Goal: Information Seeking & Learning: Learn about a topic

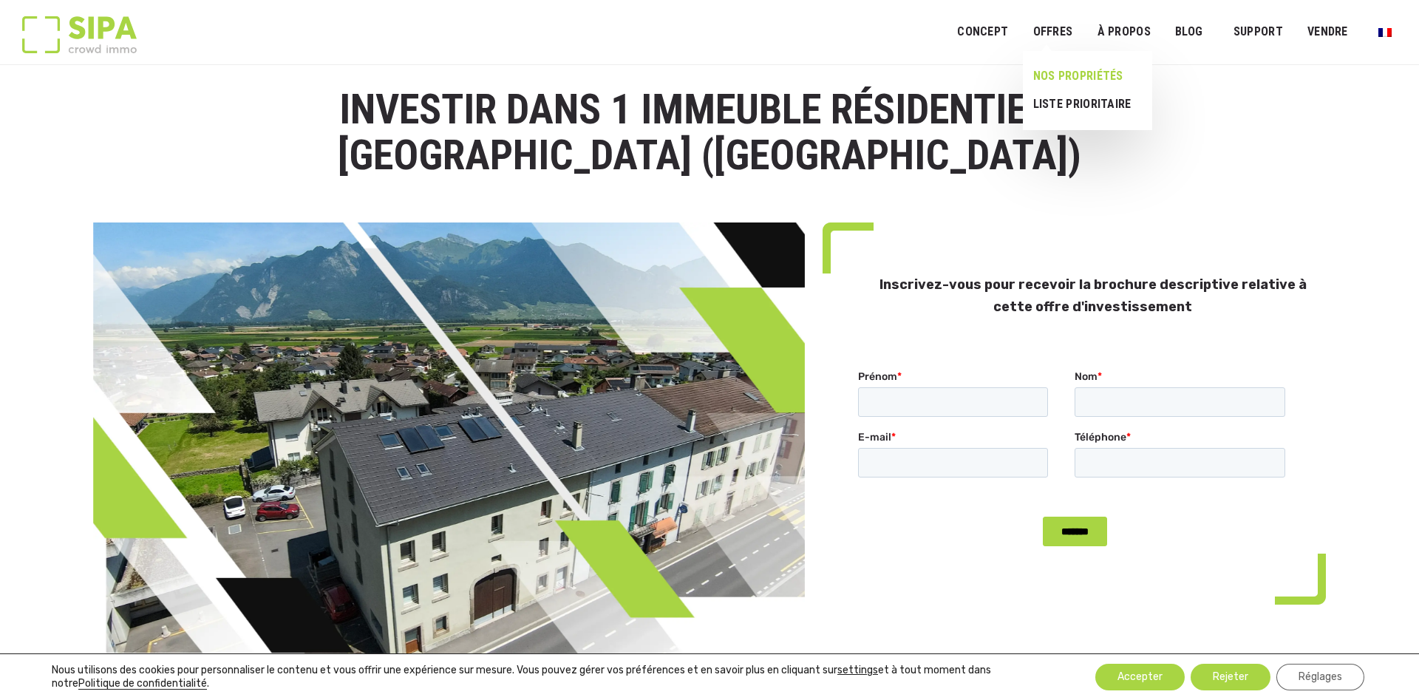
click at [1055, 74] on link "NOS PROPRIÉTÉS" at bounding box center [1081, 76] width 117 height 28
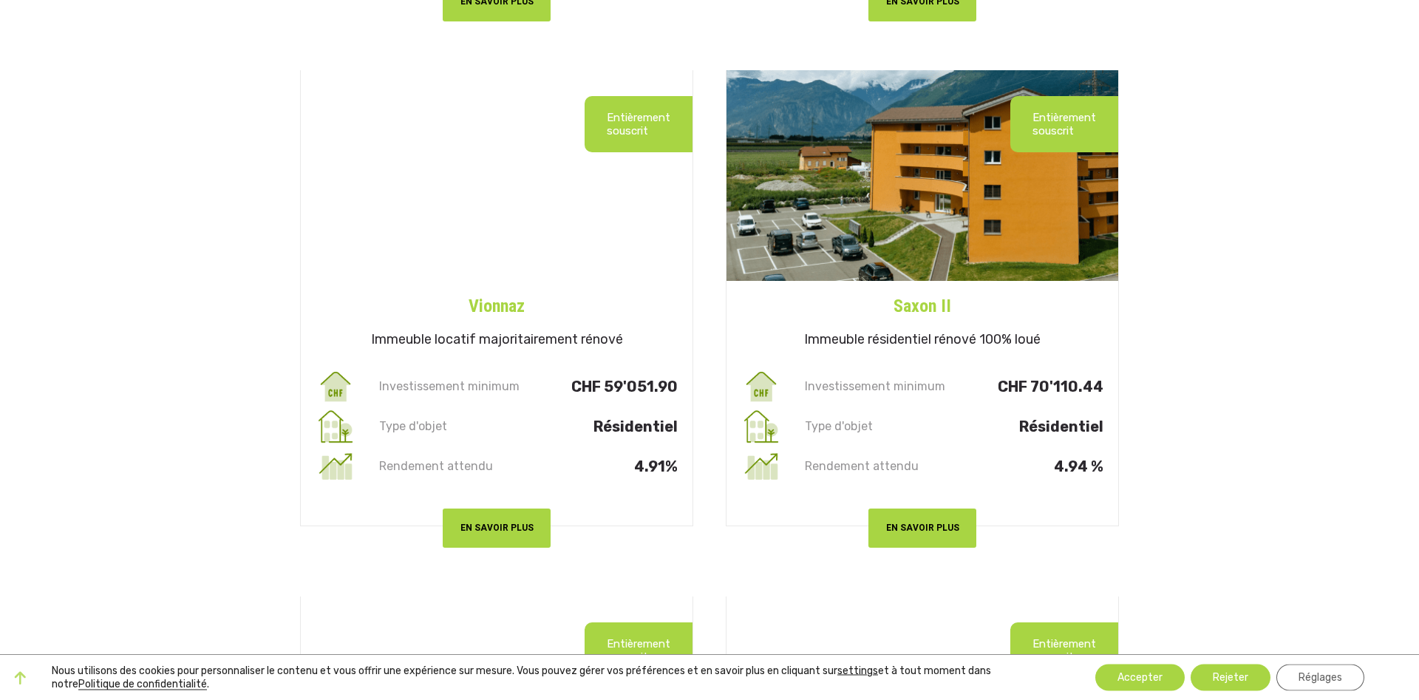
scroll to position [904, 0]
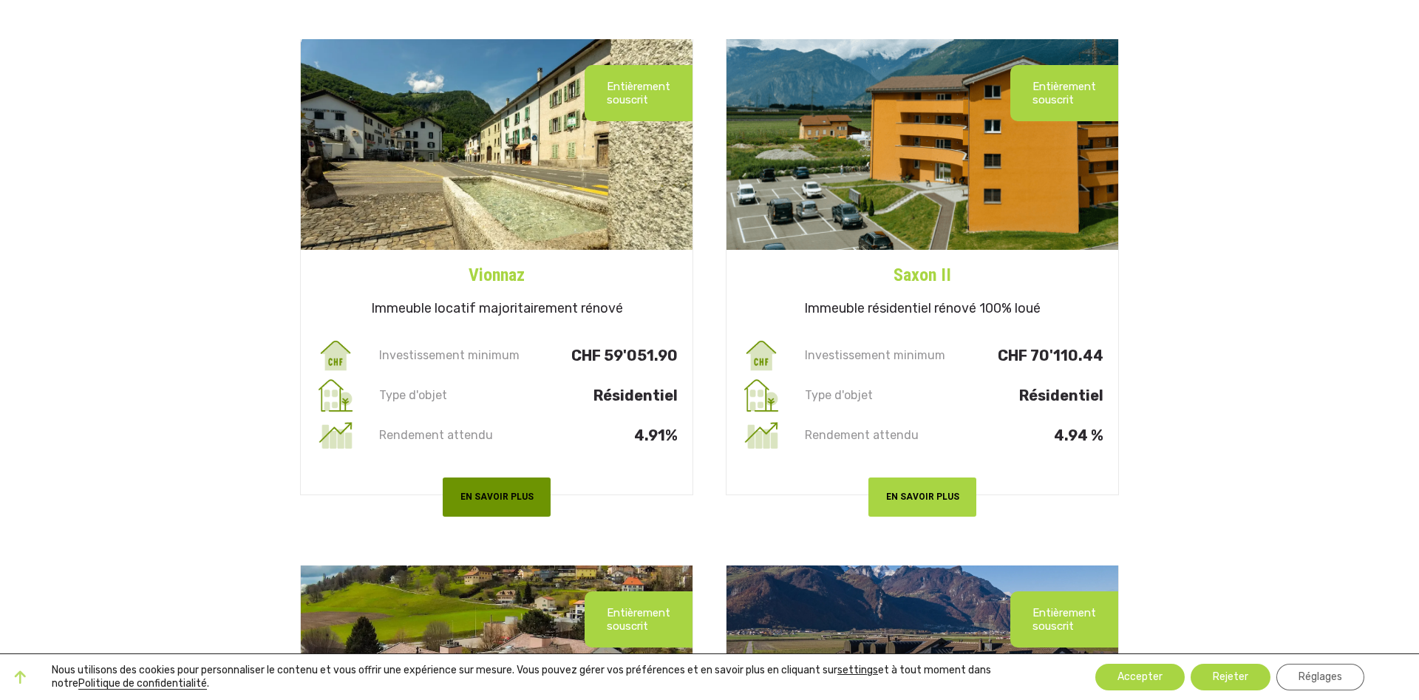
click at [468, 492] on button "EN SAVOIR PLUS" at bounding box center [497, 496] width 108 height 39
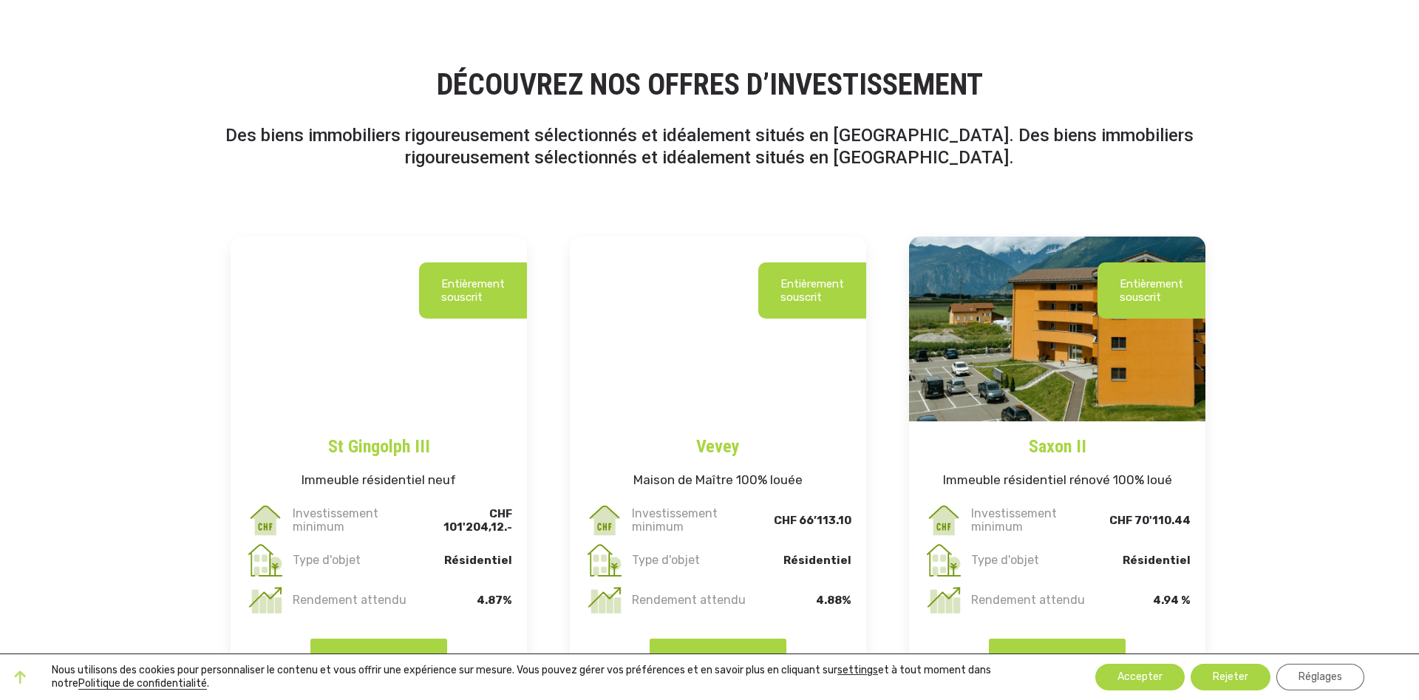
scroll to position [2412, 0]
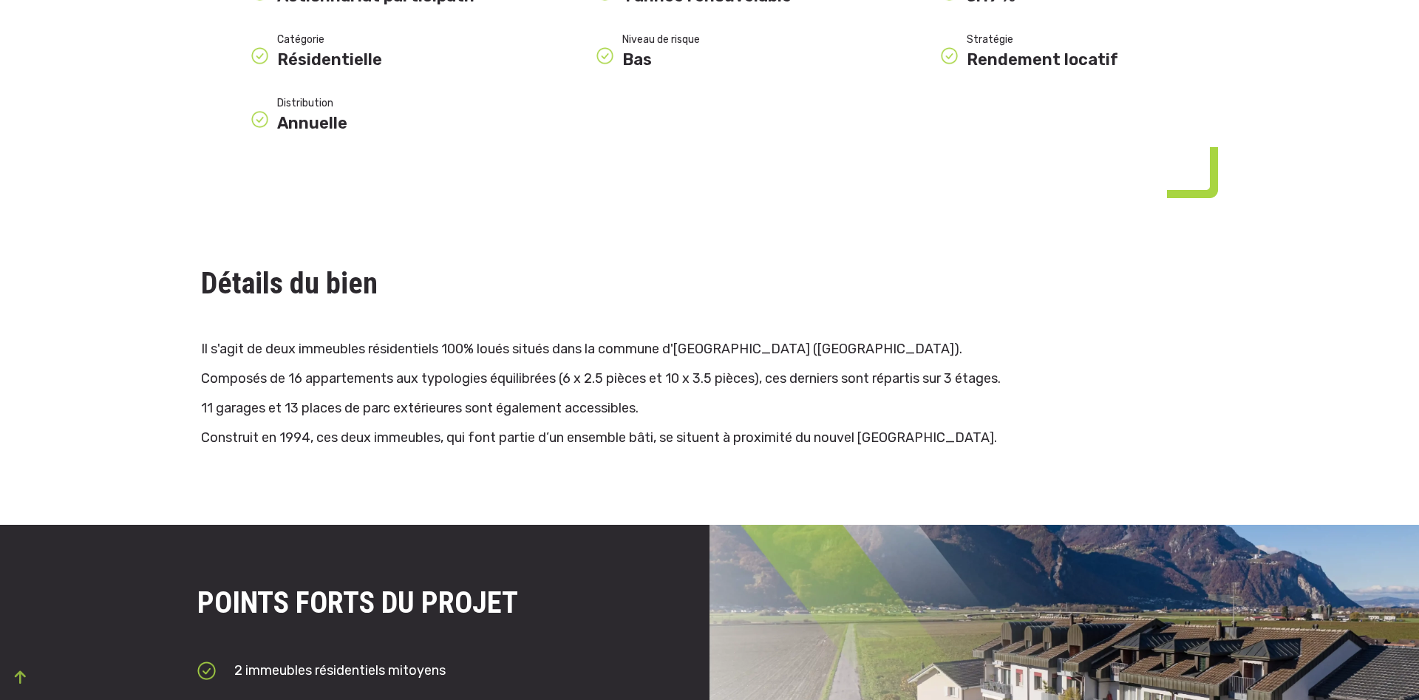
scroll to position [1131, 0]
